Goal: Obtain resource: Obtain resource

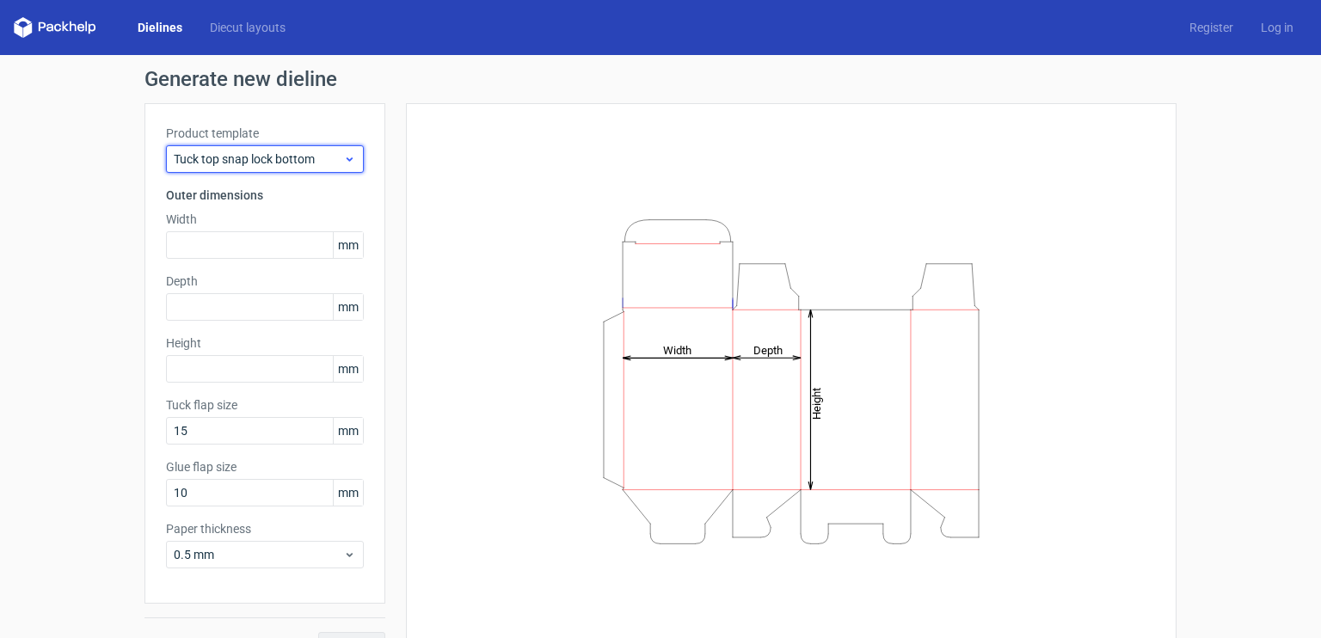
click at [229, 167] on span "Tuck top snap lock bottom" at bounding box center [258, 159] width 169 height 17
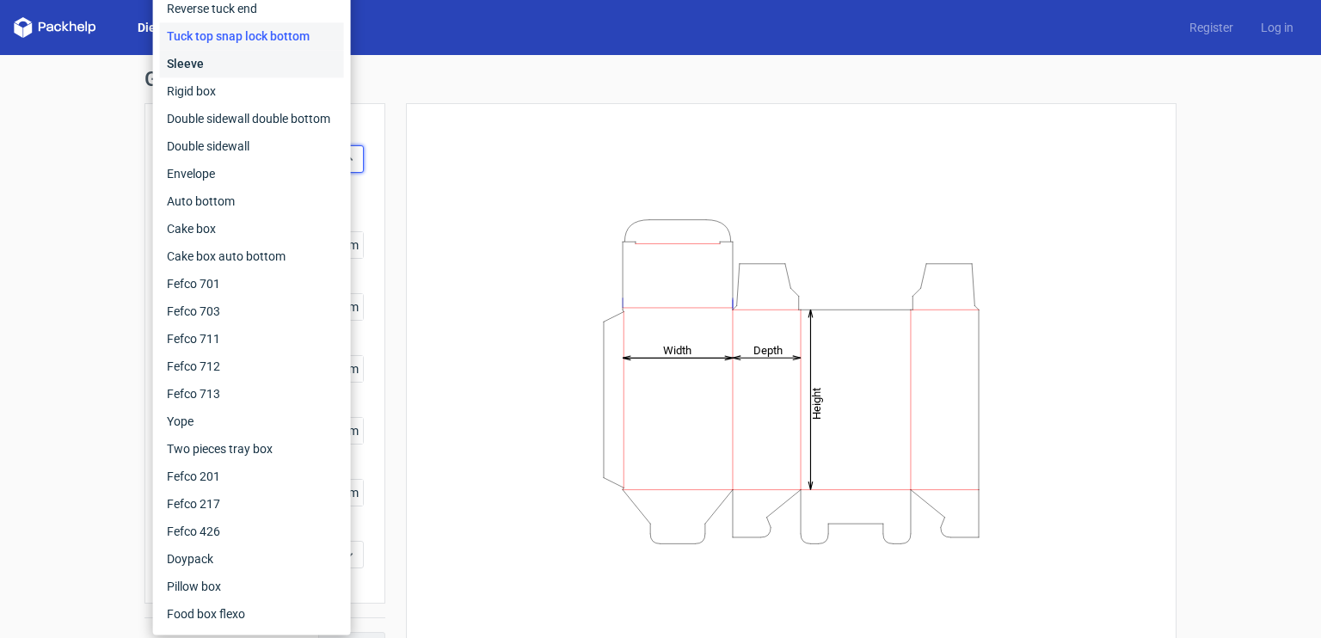
click at [194, 68] on div "Sleeve" at bounding box center [252, 64] width 184 height 28
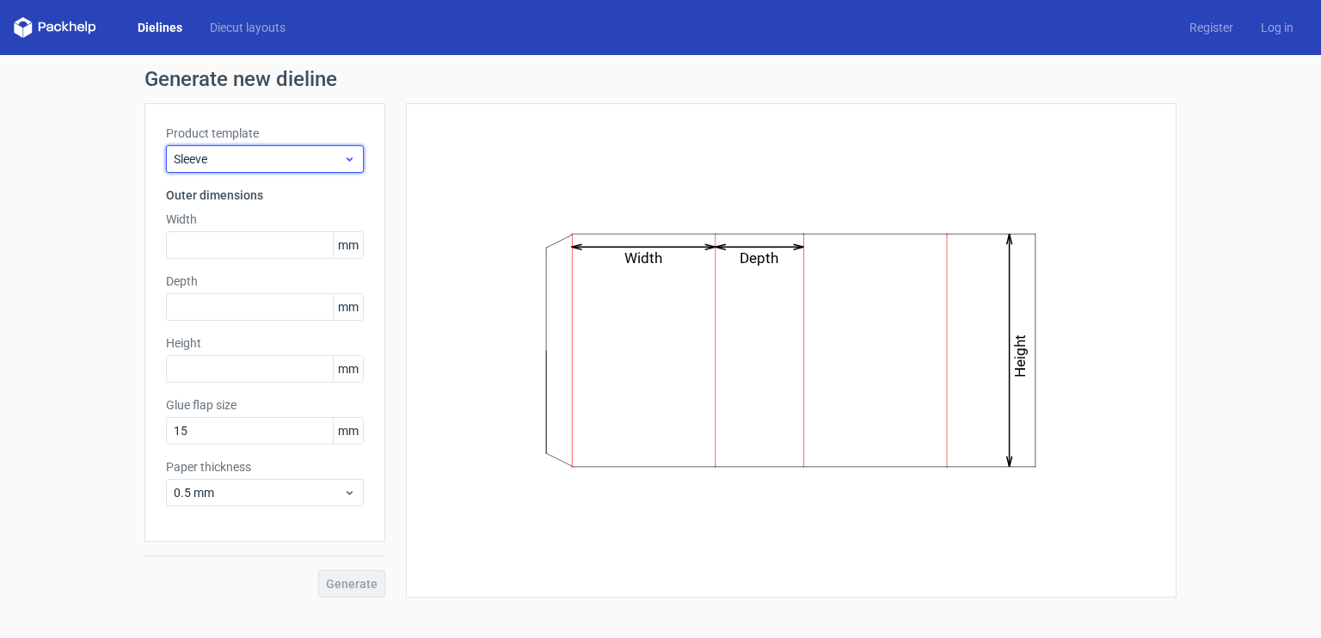
click at [260, 157] on span "Sleeve" at bounding box center [258, 159] width 169 height 17
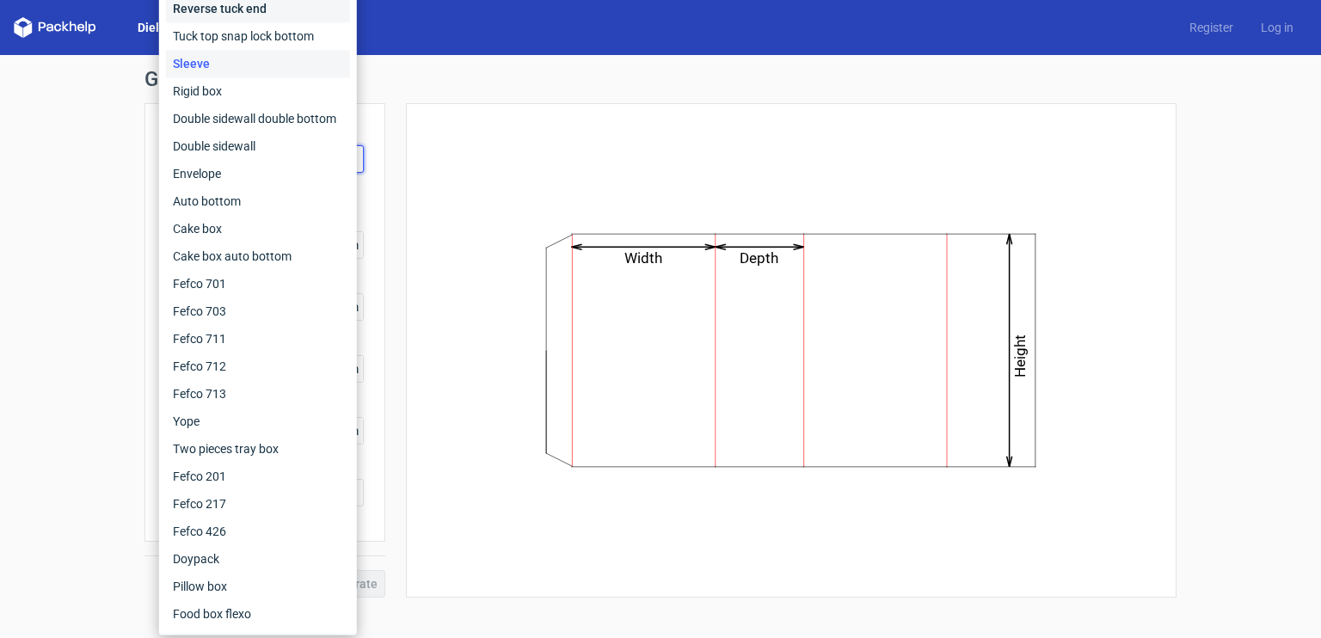
click at [225, 13] on div "Reverse tuck end" at bounding box center [258, 9] width 184 height 28
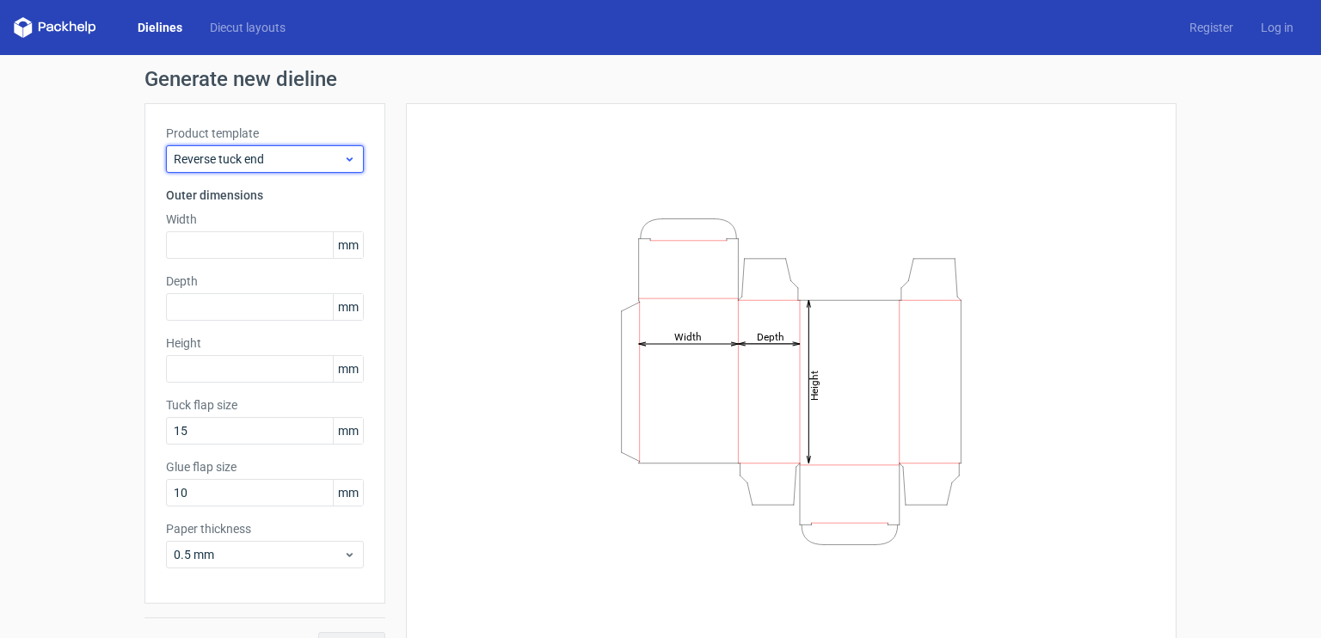
click at [239, 165] on span "Reverse tuck end" at bounding box center [258, 159] width 169 height 17
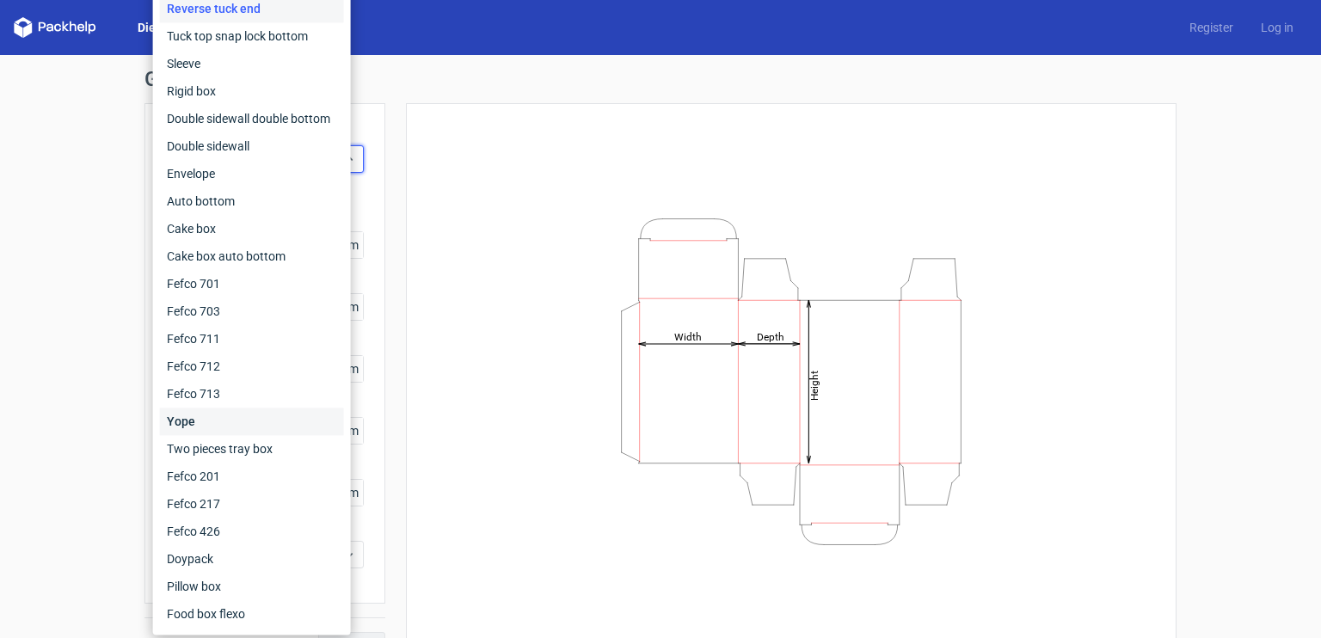
click at [188, 414] on div "Yope" at bounding box center [252, 422] width 184 height 28
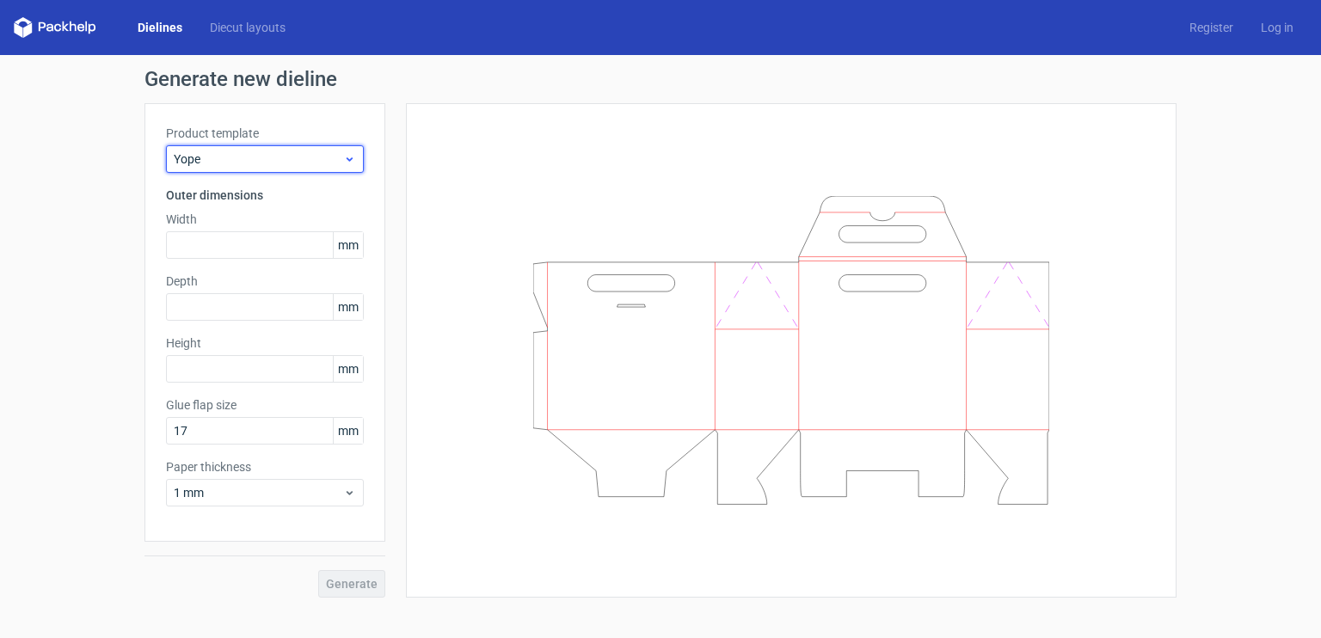
click at [234, 161] on span "Yope" at bounding box center [258, 159] width 169 height 17
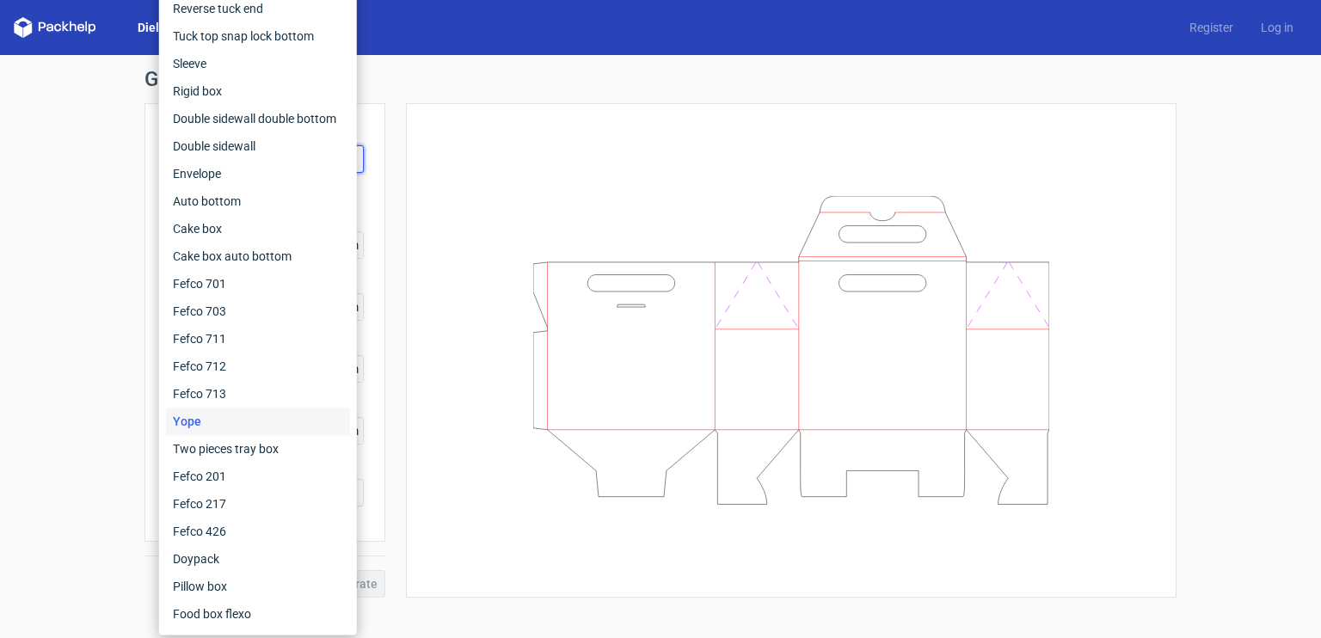
click at [82, 226] on div "Generate new dieline Product template Yope Outer dimensions Width mm Depth mm H…" at bounding box center [660, 333] width 1321 height 557
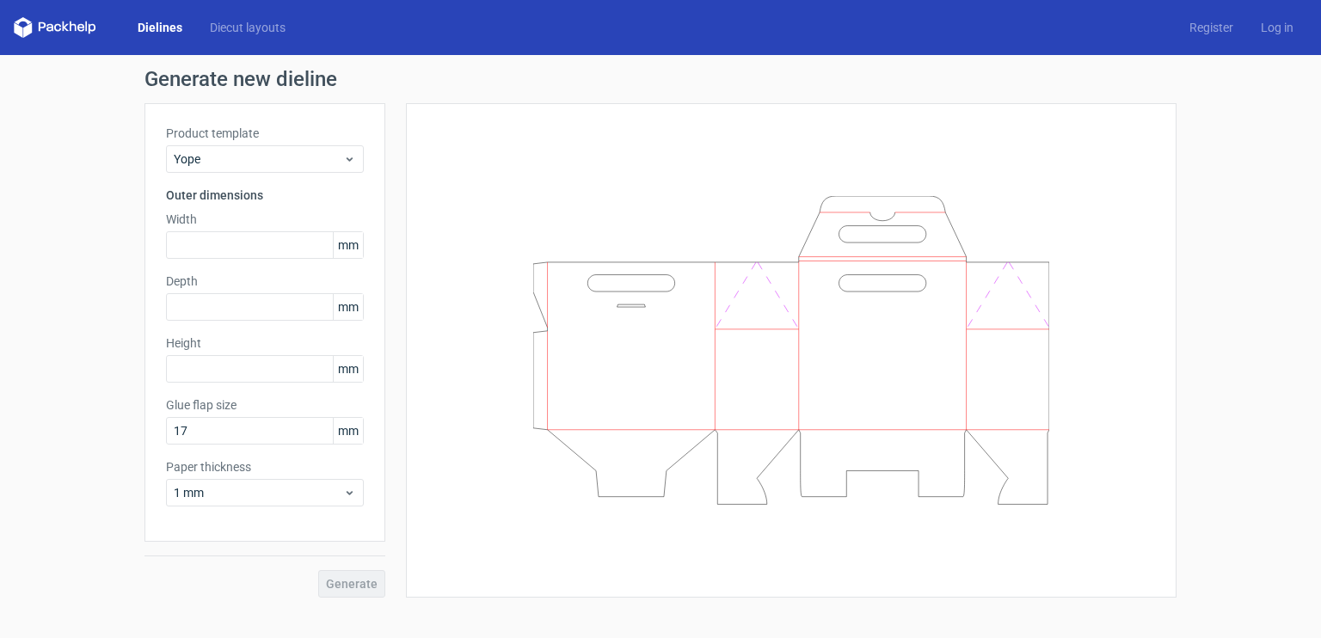
click at [160, 31] on link "Dielines" at bounding box center [160, 27] width 72 height 17
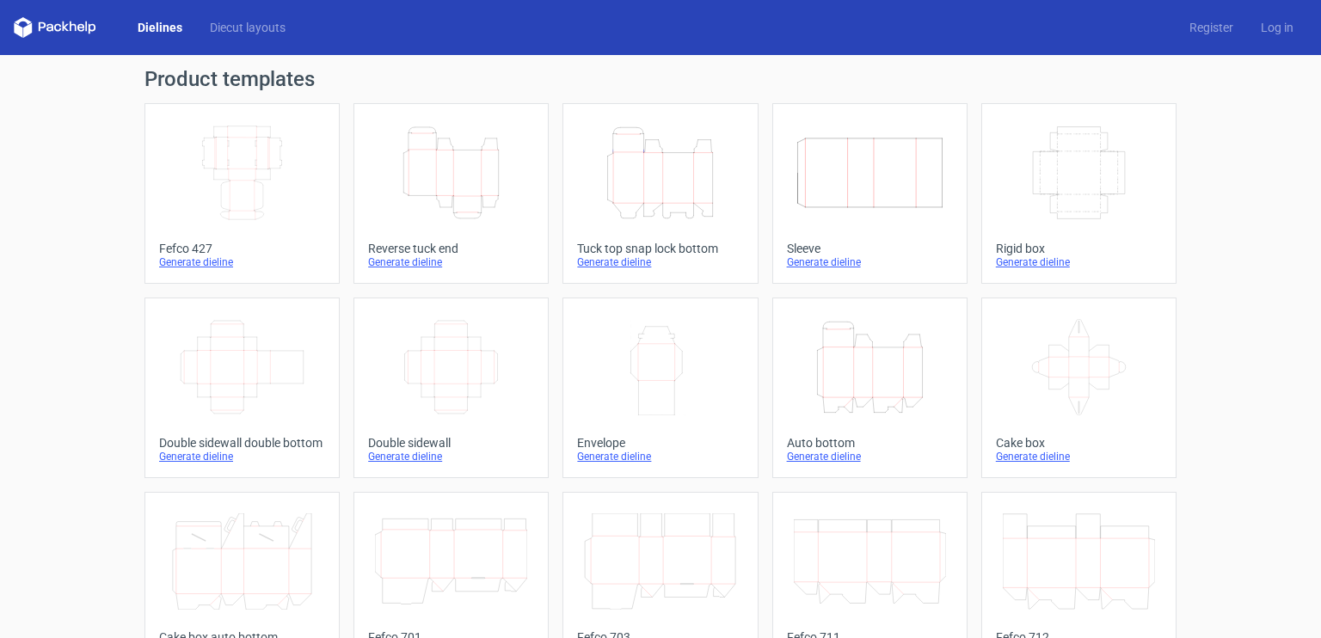
click at [90, 34] on icon at bounding box center [55, 27] width 83 height 21
